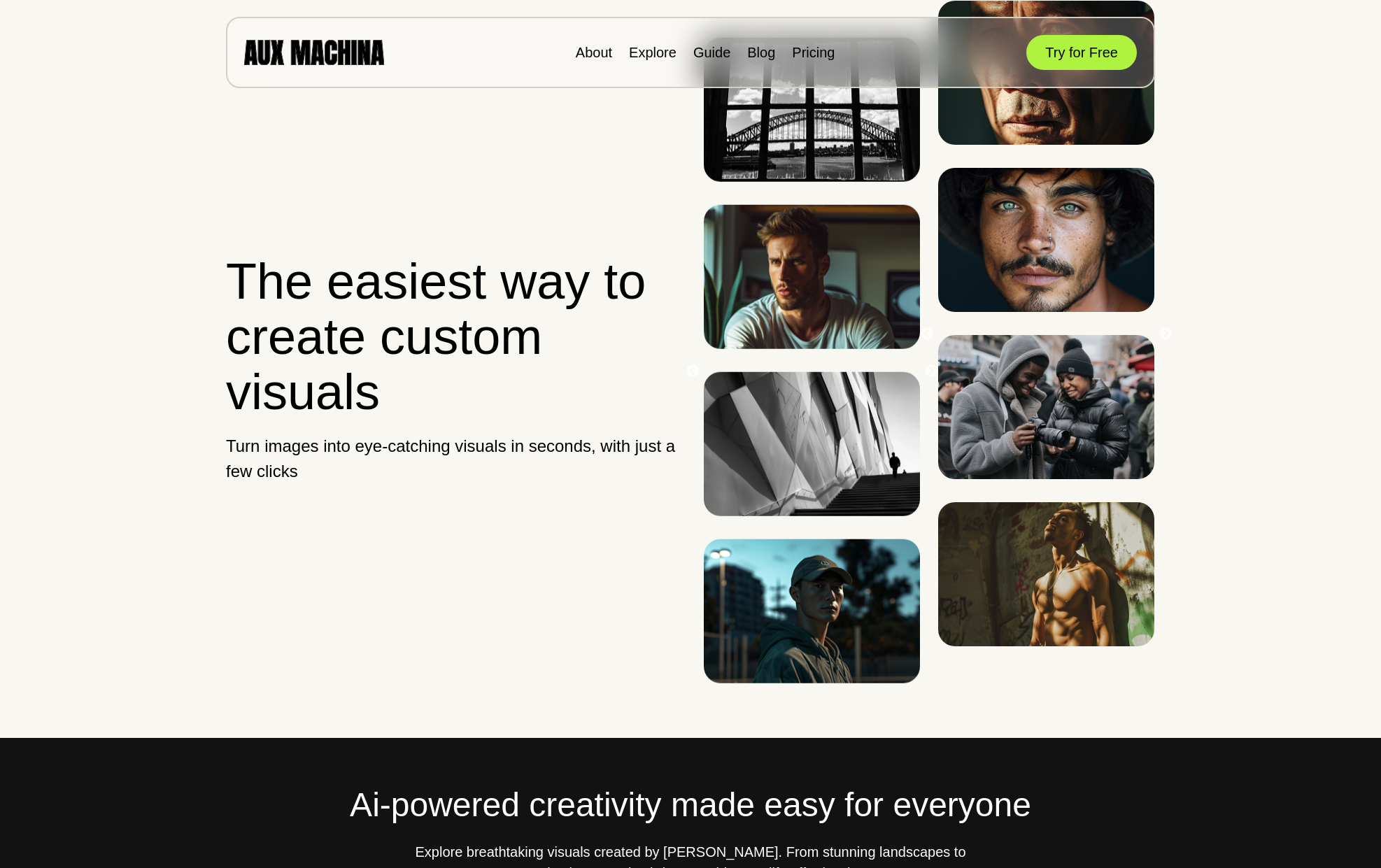
click at [646, 32] on div "About Explore Guide Blog Pricing Try for Free" at bounding box center [690, 53] width 929 height 71
click at [649, 47] on link "Explore" at bounding box center [653, 53] width 48 height 15
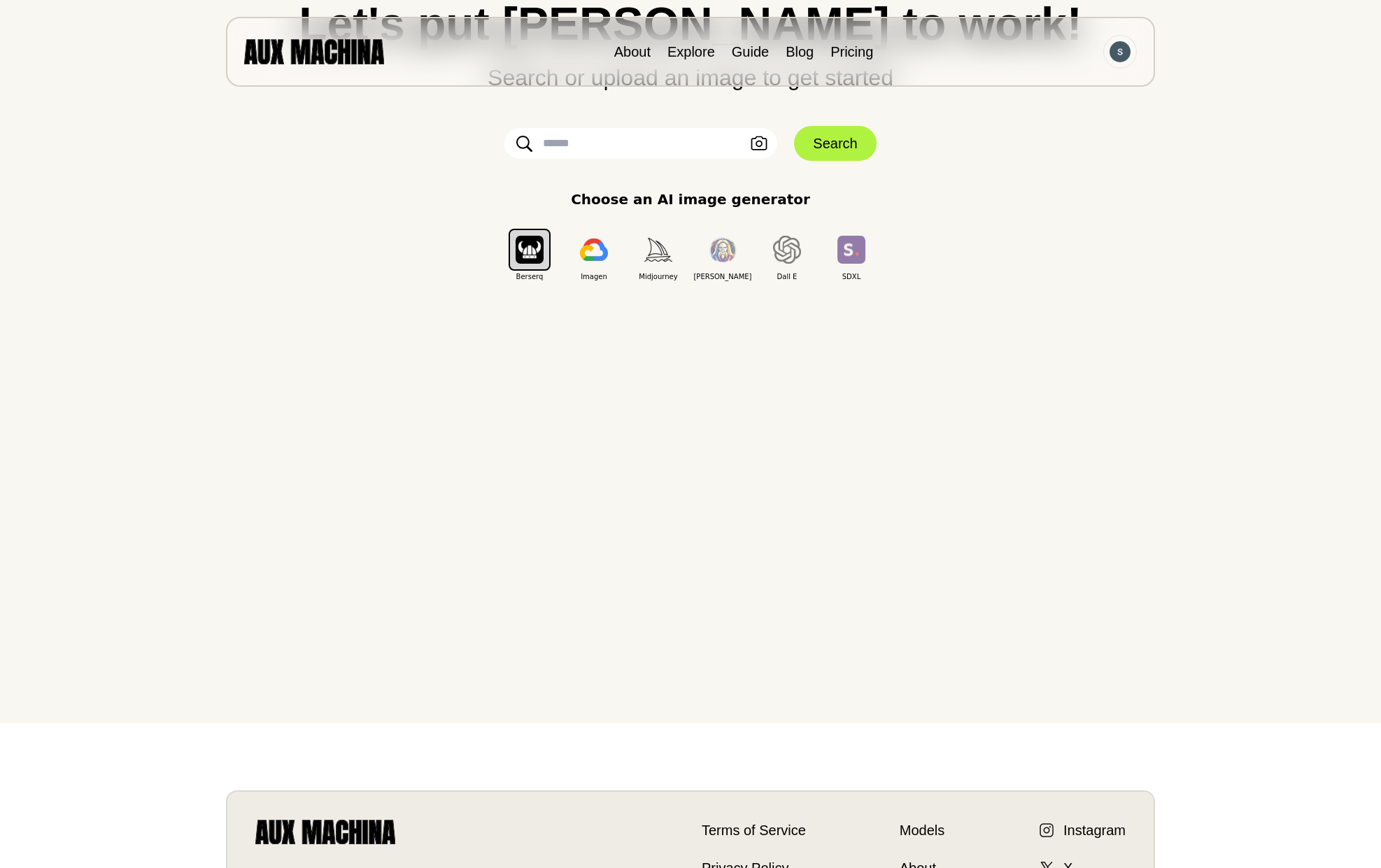
scroll to position [140, 0]
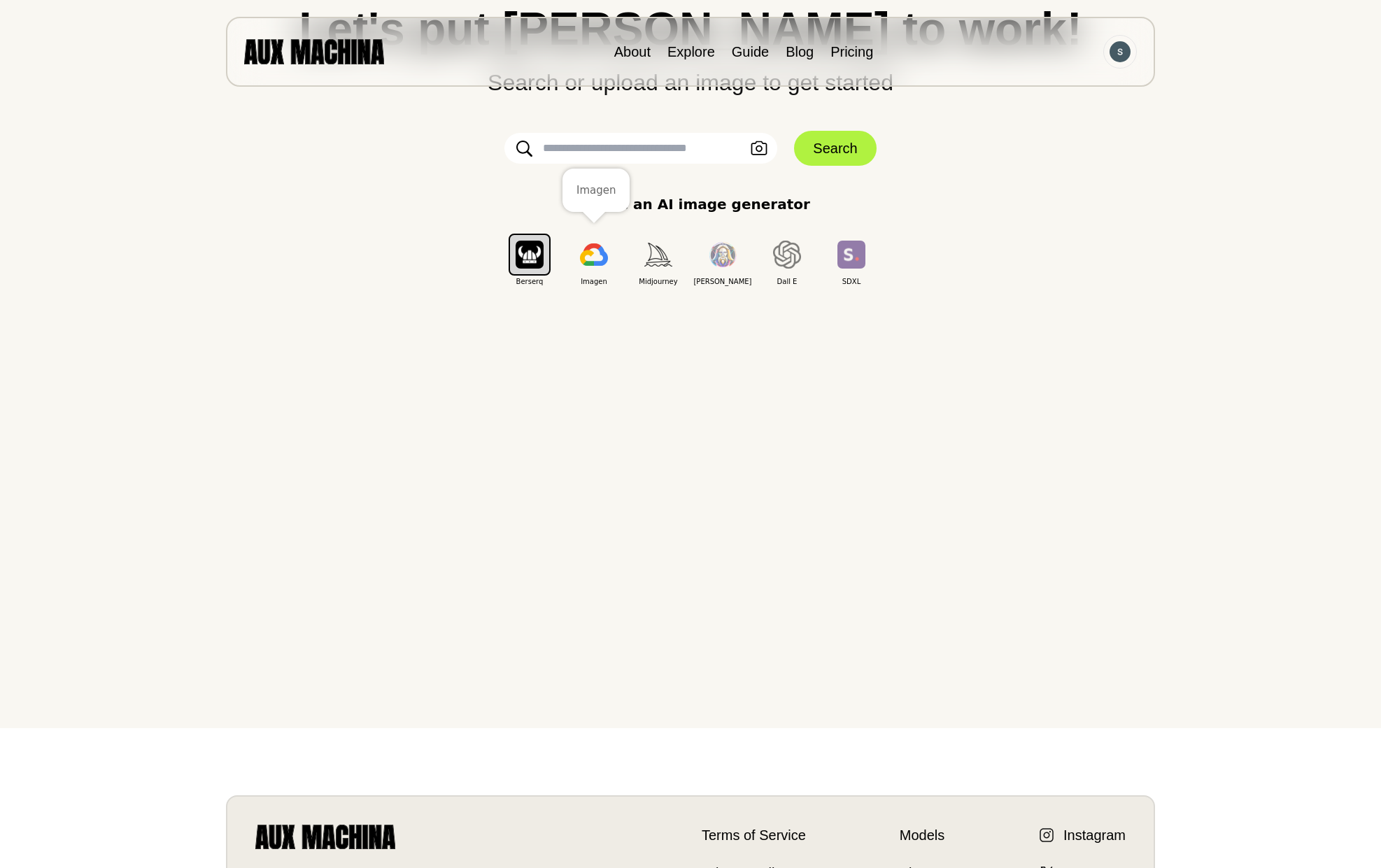
click at [599, 253] on img "button" at bounding box center [593, 254] width 28 height 22
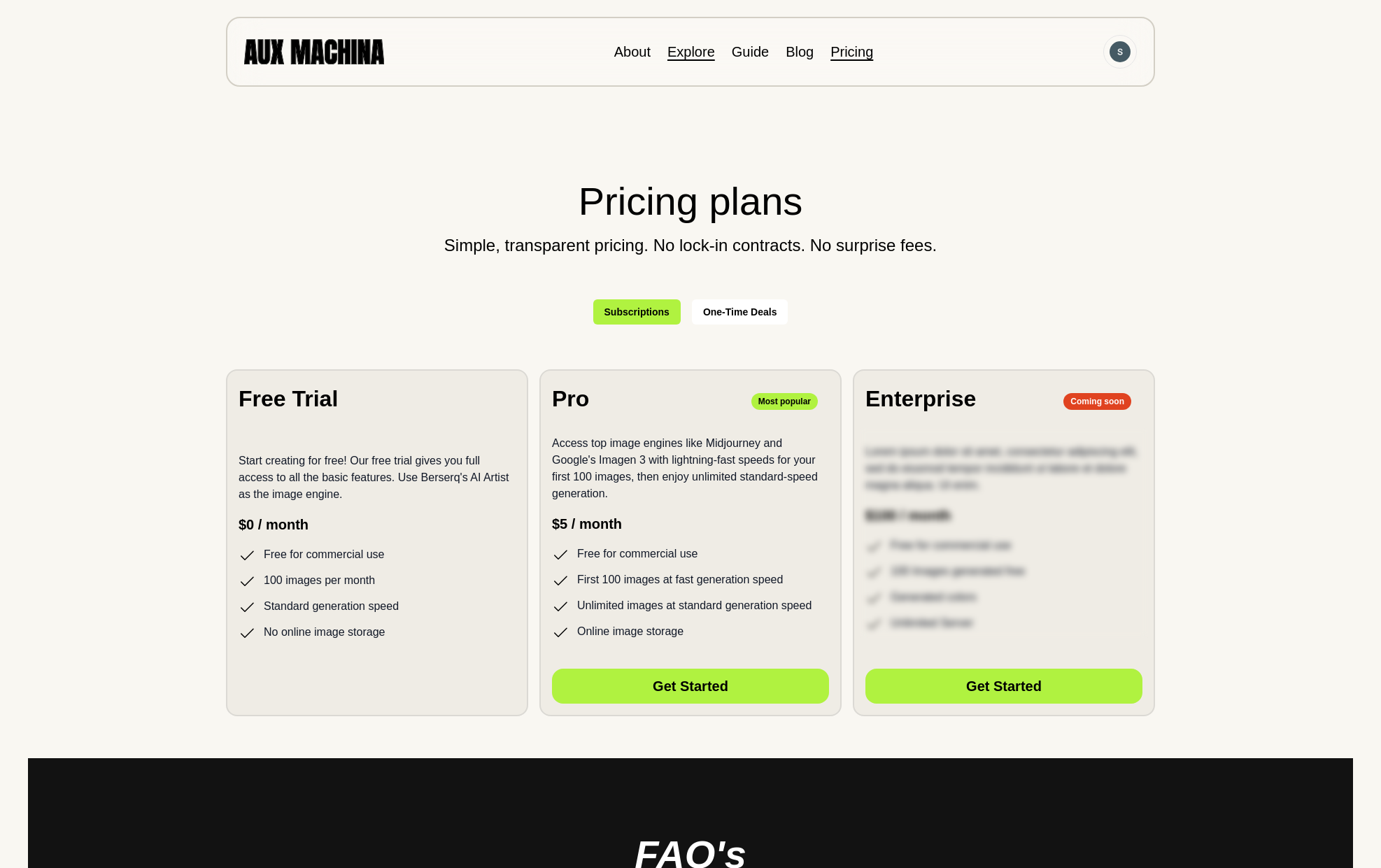
click at [684, 52] on link "Explore" at bounding box center [691, 52] width 48 height 15
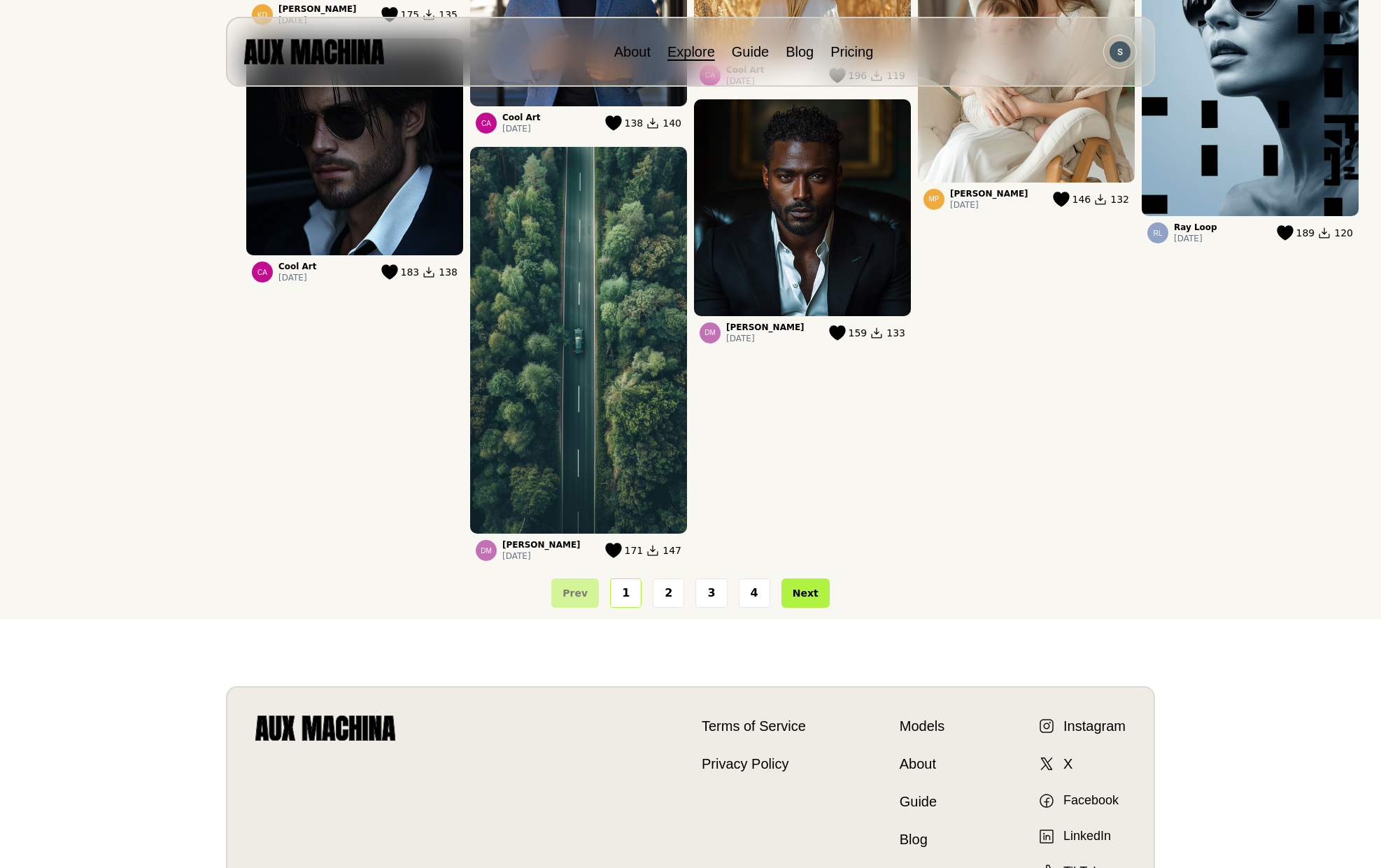
scroll to position [1194, 0]
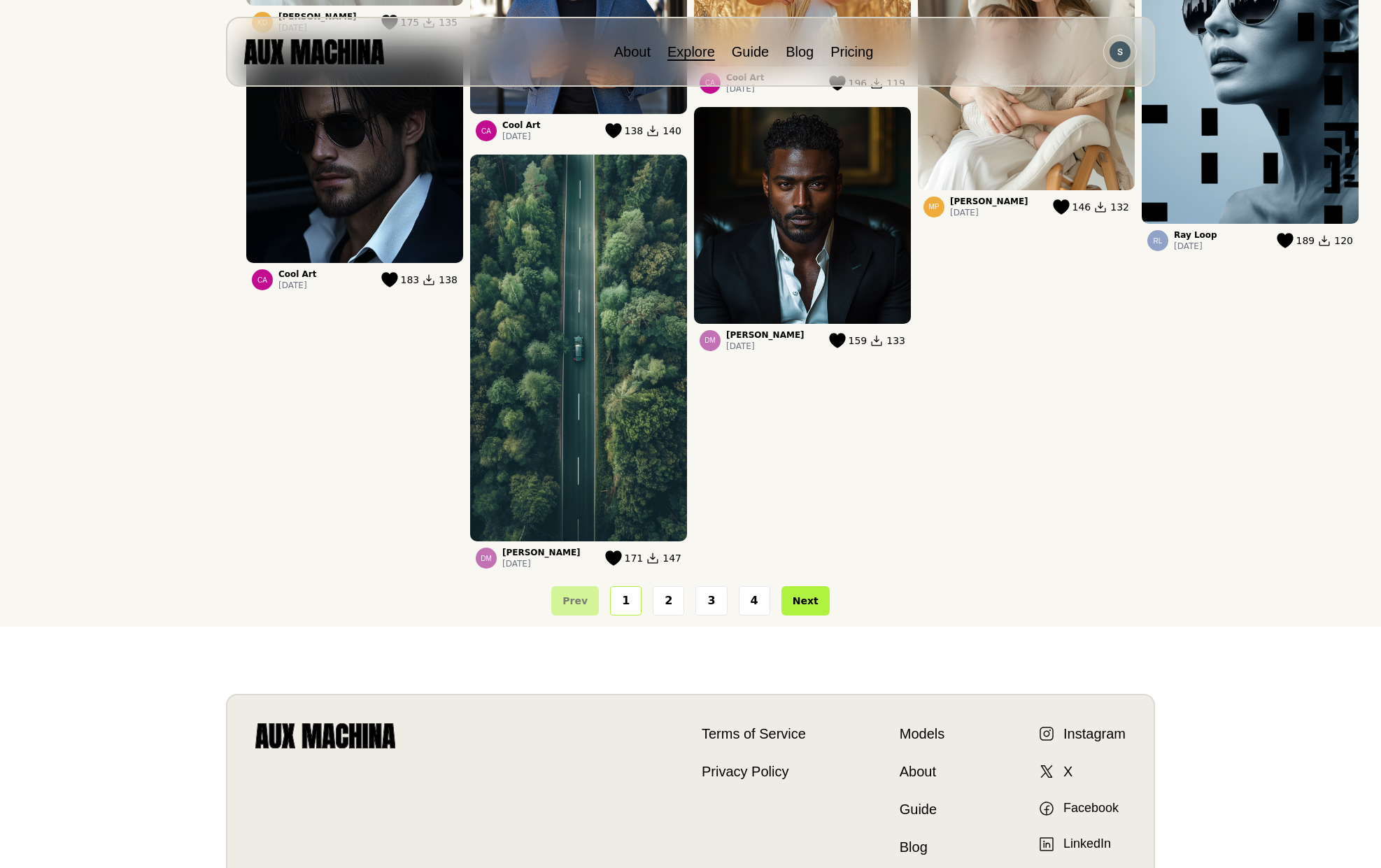
click at [619, 591] on button "1" at bounding box center [625, 601] width 32 height 30
click at [666, 612] on button "2" at bounding box center [668, 601] width 32 height 30
click at [671, 602] on button "2" at bounding box center [668, 601] width 32 height 30
click at [710, 606] on button "3" at bounding box center [710, 601] width 32 height 30
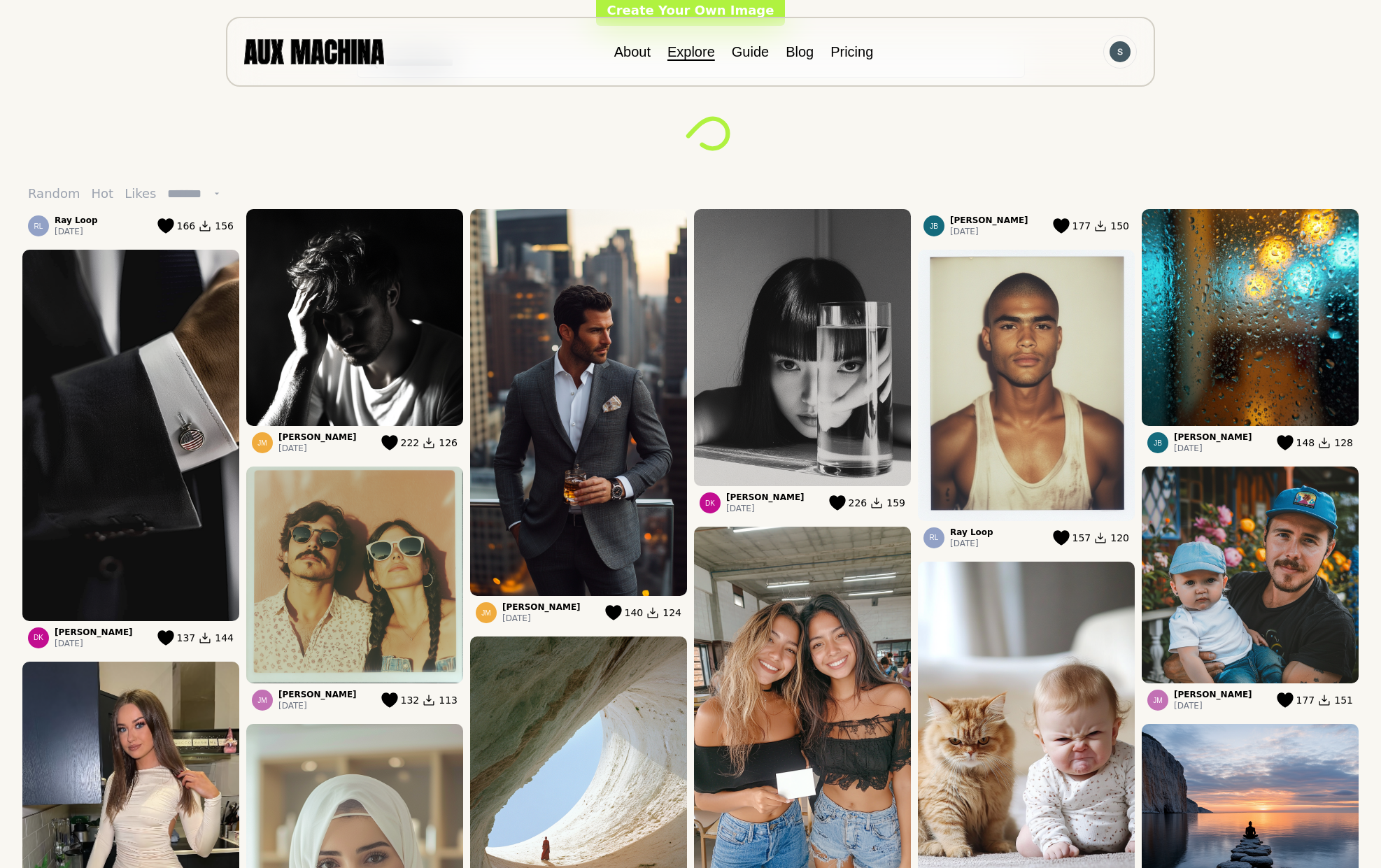
scroll to position [0, 0]
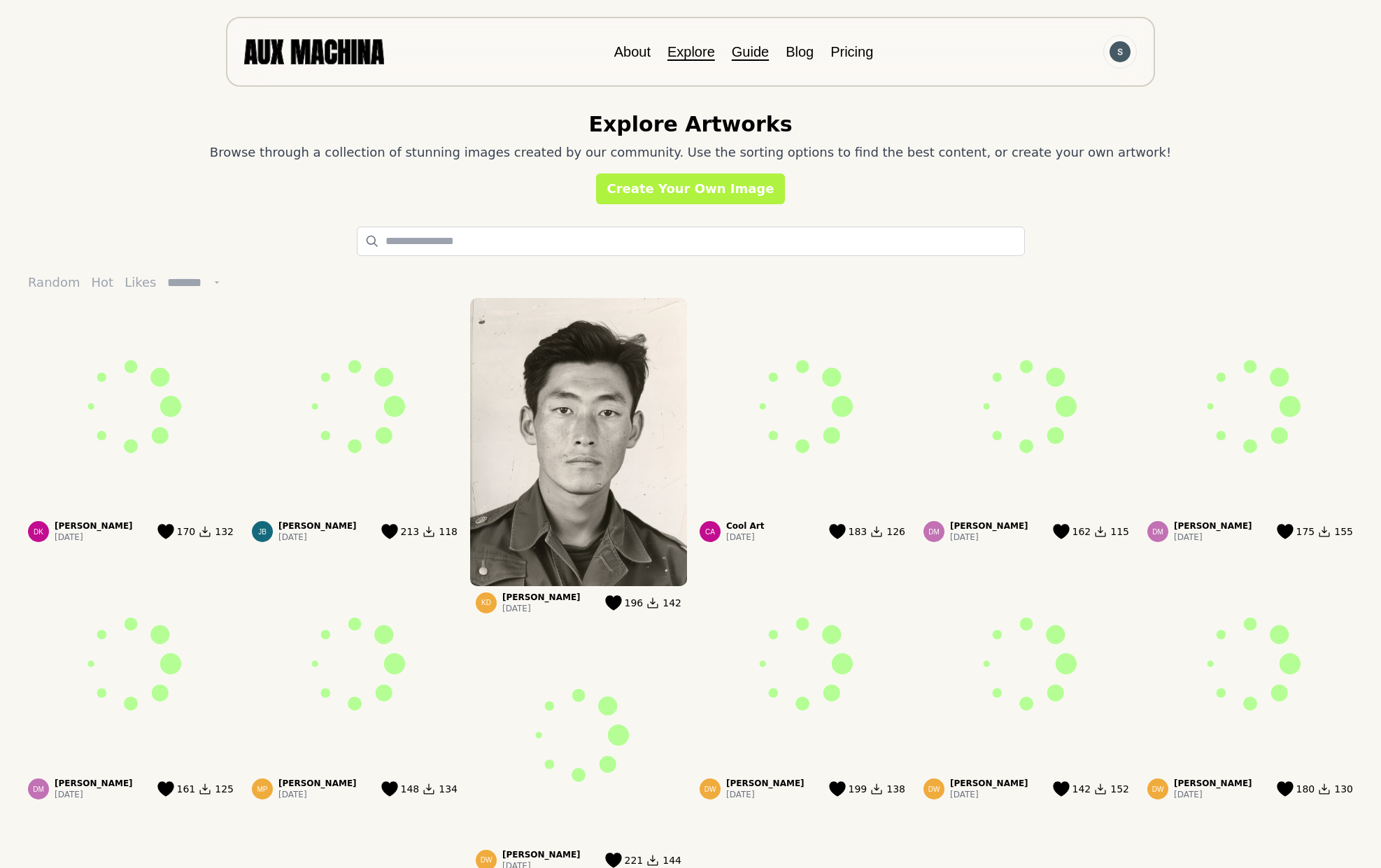
click at [757, 53] on link "Guide" at bounding box center [749, 52] width 37 height 15
